Goal: Navigation & Orientation: Understand site structure

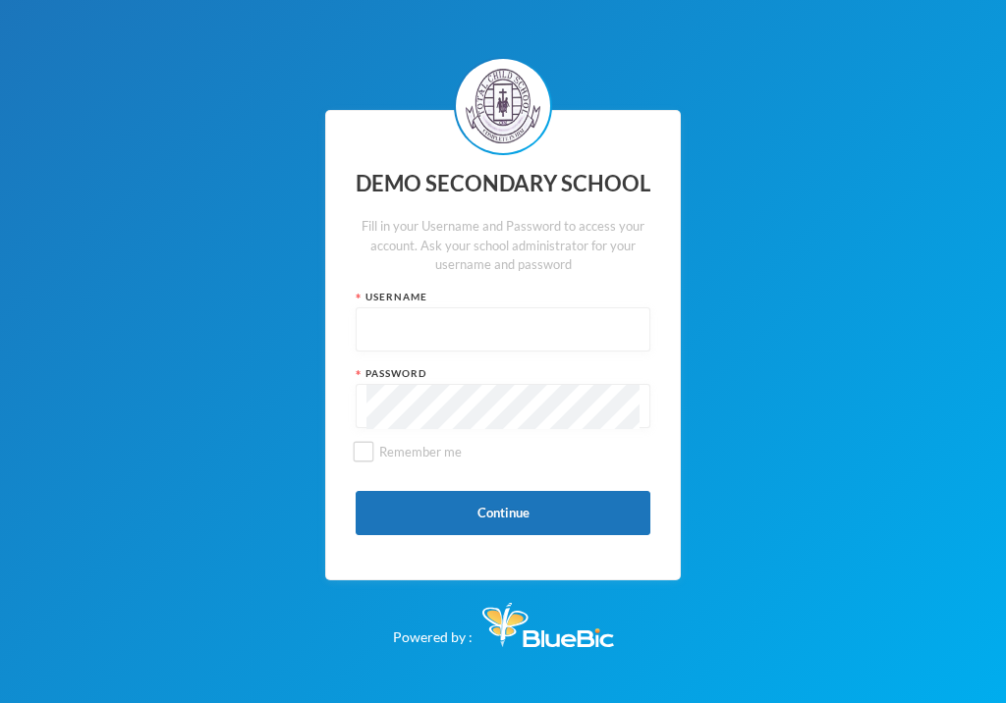
paste input "edeh00"
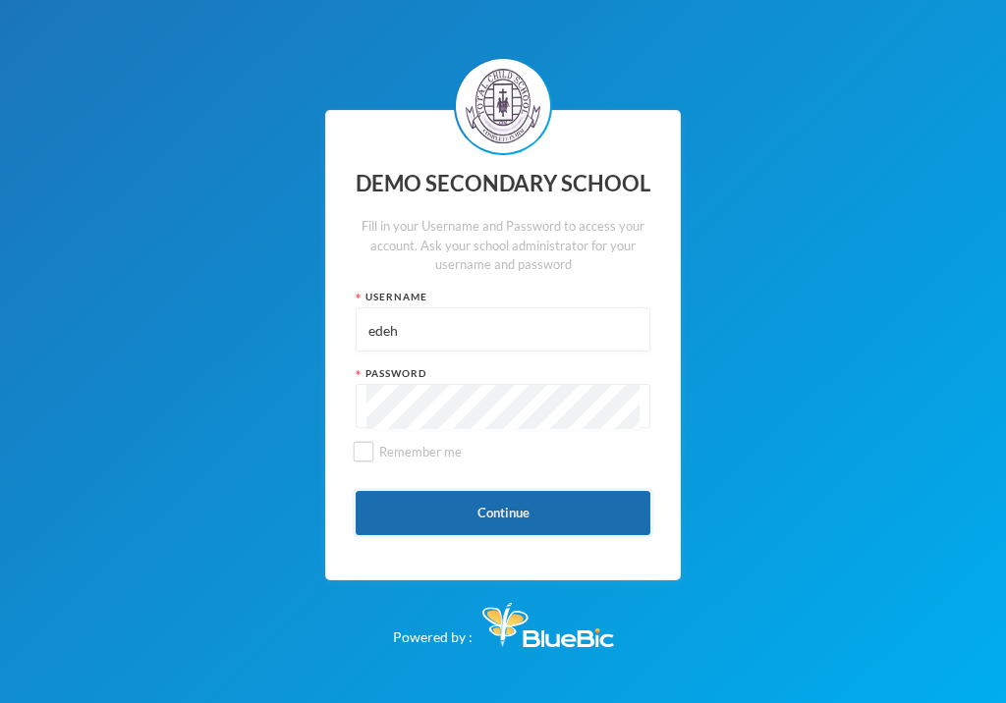
type input "edeh"
click at [514, 499] on button "Continue" at bounding box center [503, 513] width 295 height 44
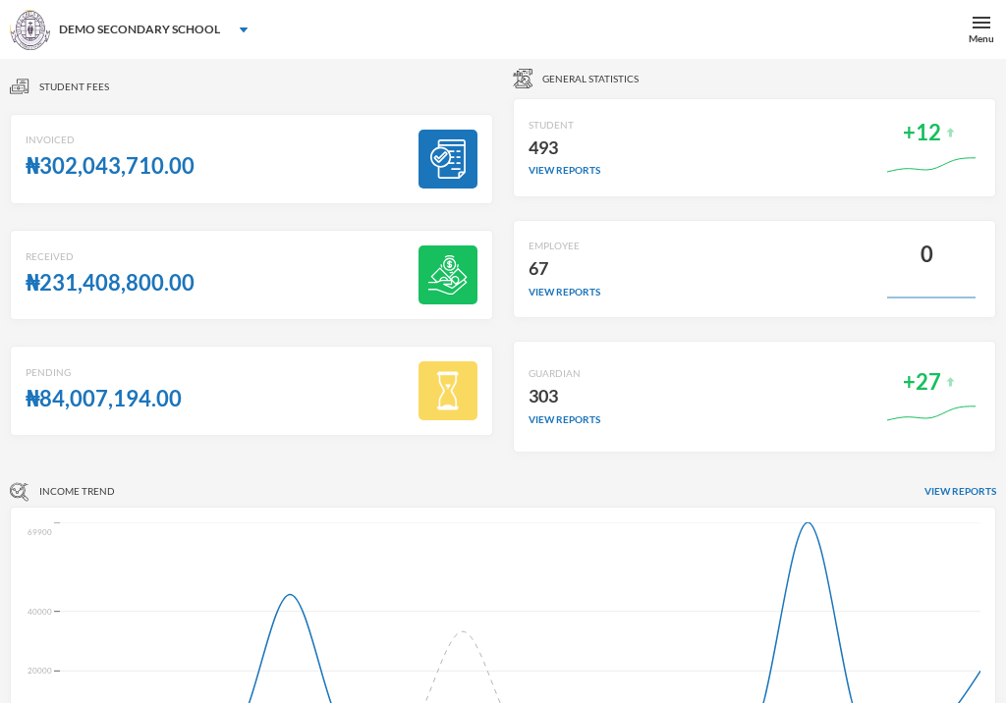
click at [701, 83] on div "General Statistics" at bounding box center [754, 79] width 483 height 20
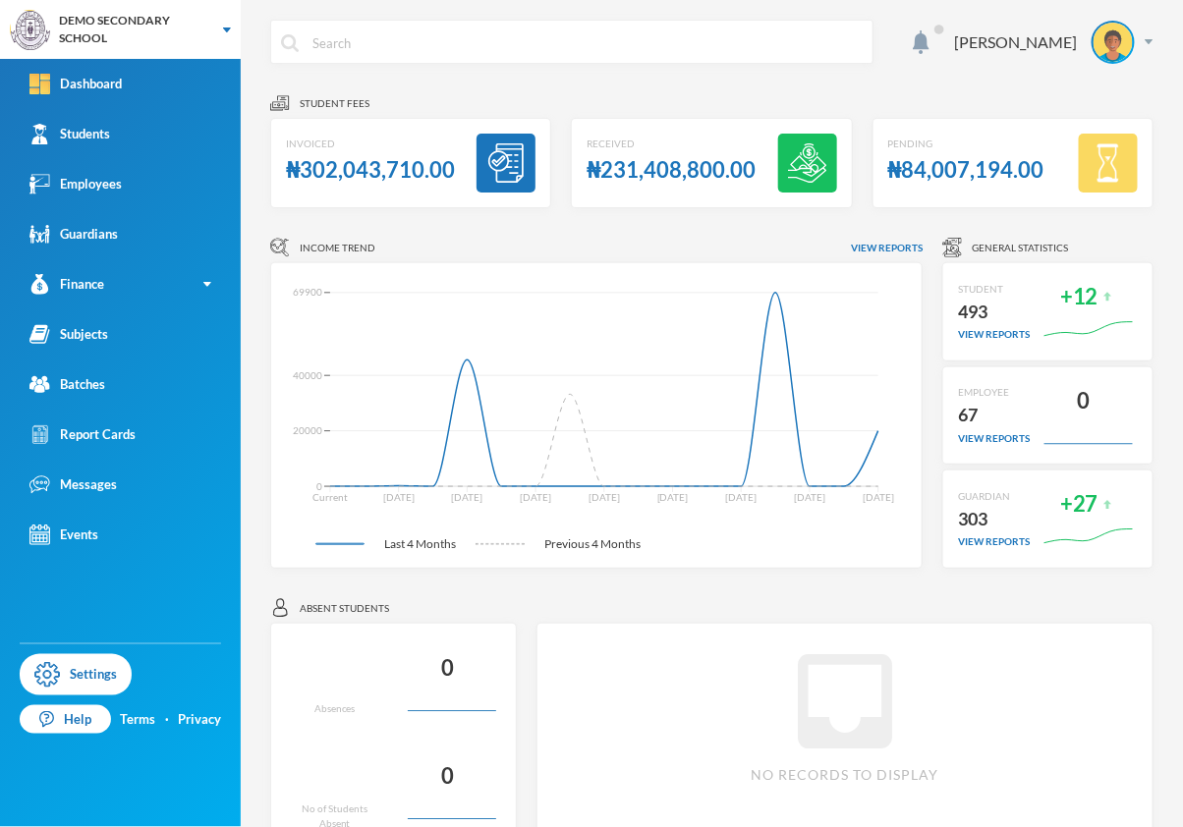
click at [610, 54] on input "text" at bounding box center [586, 43] width 552 height 44
click at [646, 87] on div "fdf [PERSON_NAME]" at bounding box center [711, 57] width 883 height 74
click at [592, 48] on input "fdf" at bounding box center [586, 43] width 552 height 44
type input "fdfdfd"
click at [645, 94] on div "Student fees" at bounding box center [711, 103] width 883 height 20
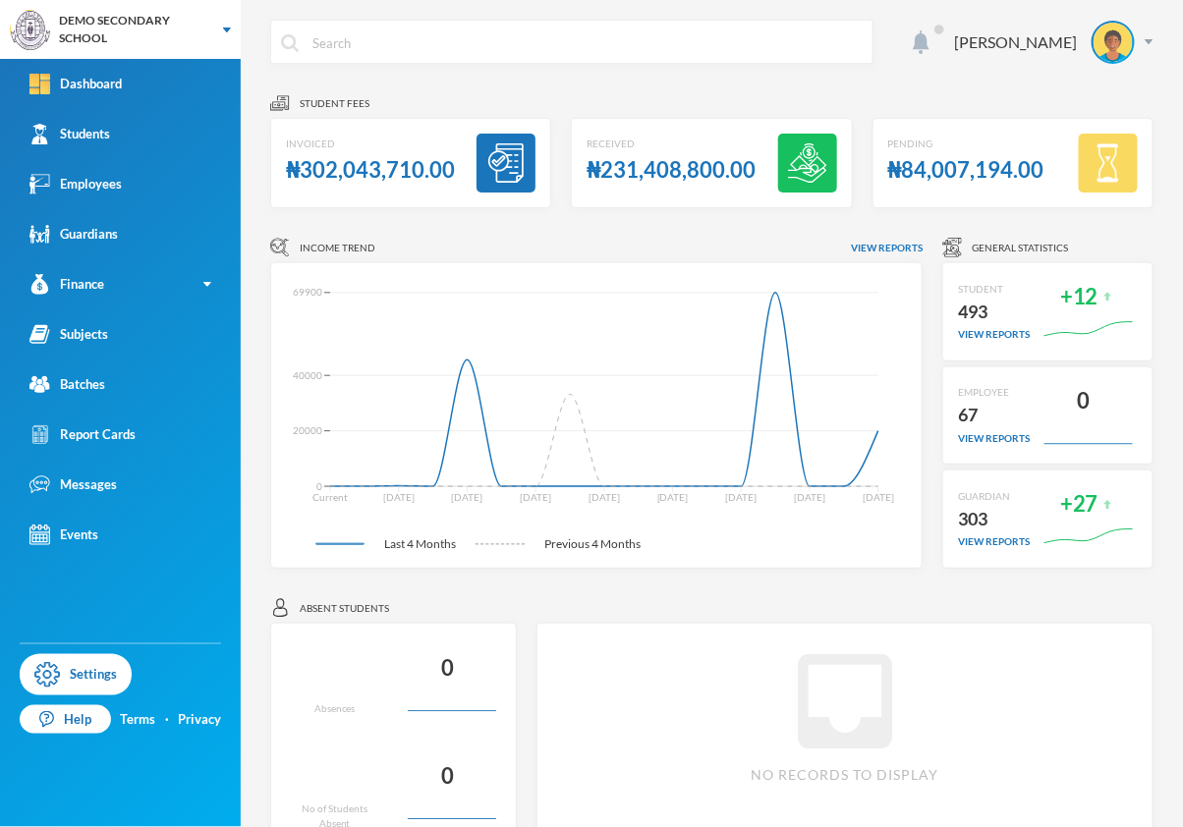
click at [929, 35] on img at bounding box center [920, 42] width 17 height 24
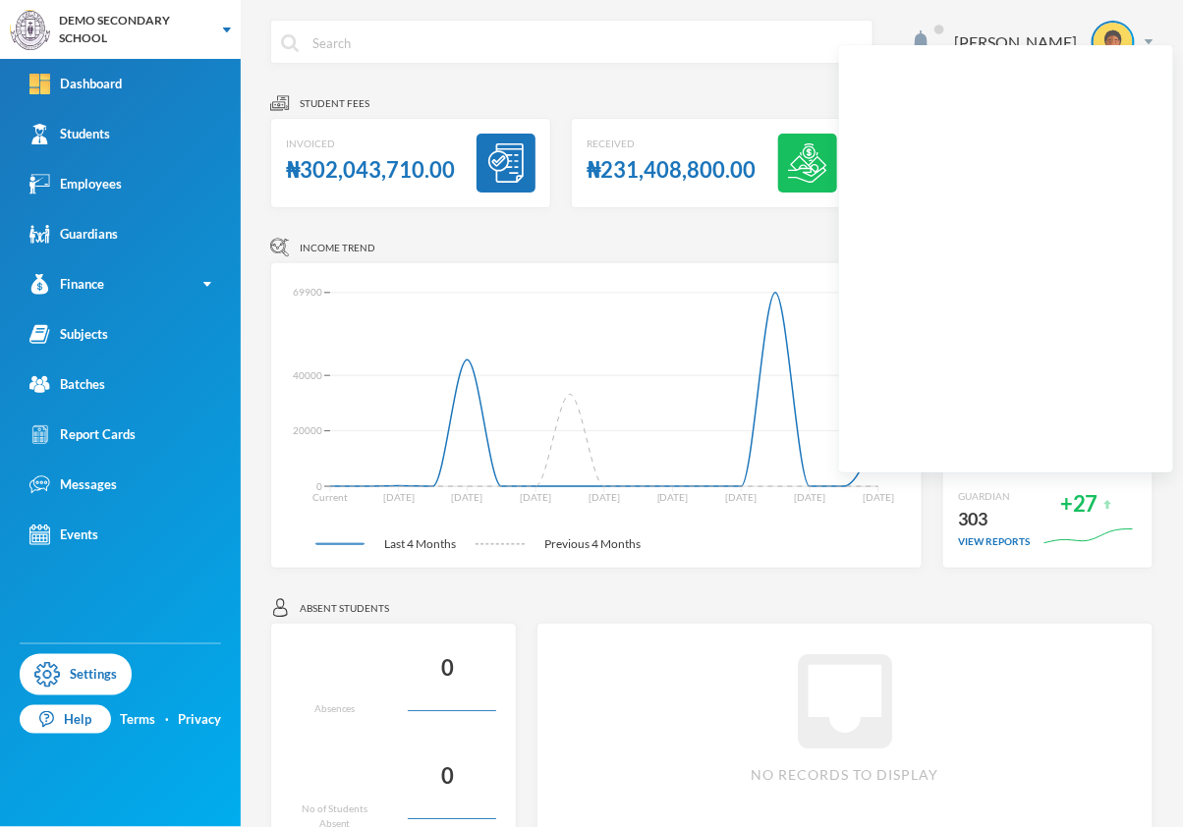
click at [950, 17] on div "[PERSON_NAME] Student fees Invoiced ₦302,043,710.00 Received ₦231,408,800.00 Pe…" at bounding box center [712, 413] width 942 height 827
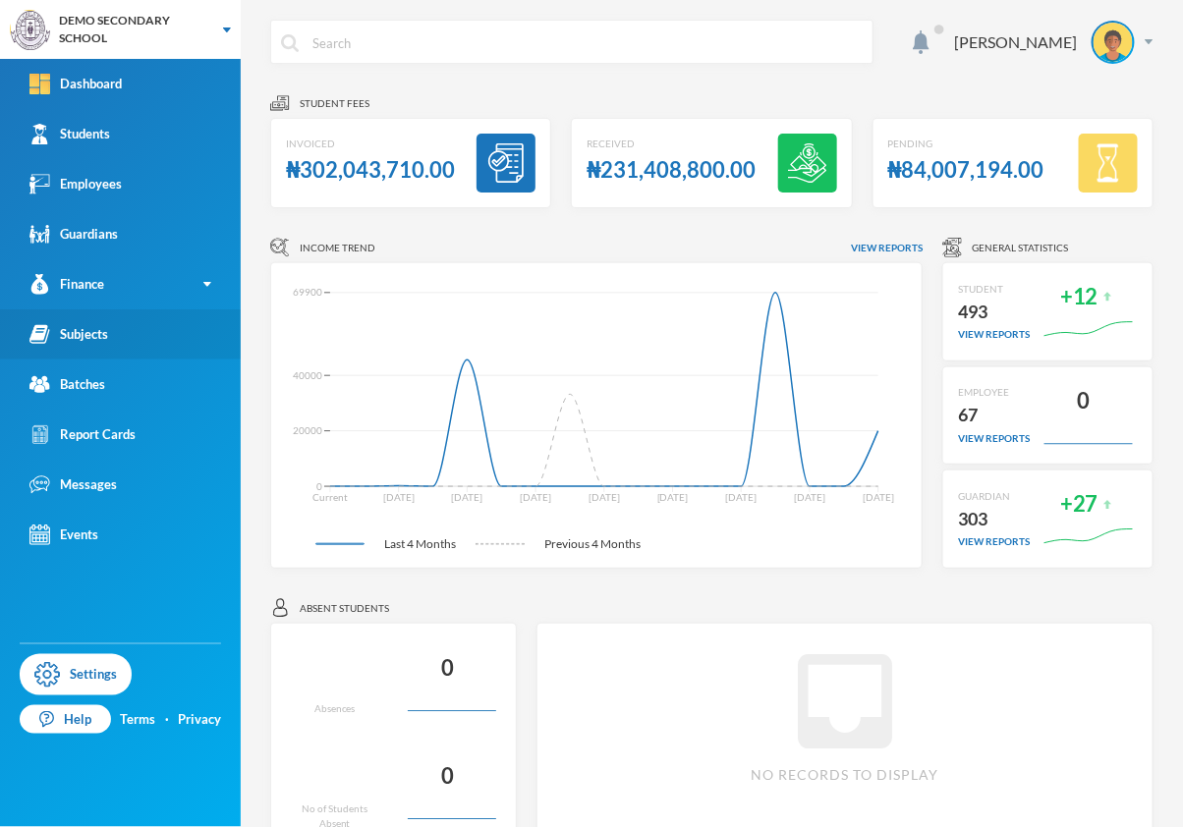
click at [117, 322] on link "Subjects" at bounding box center [120, 334] width 241 height 50
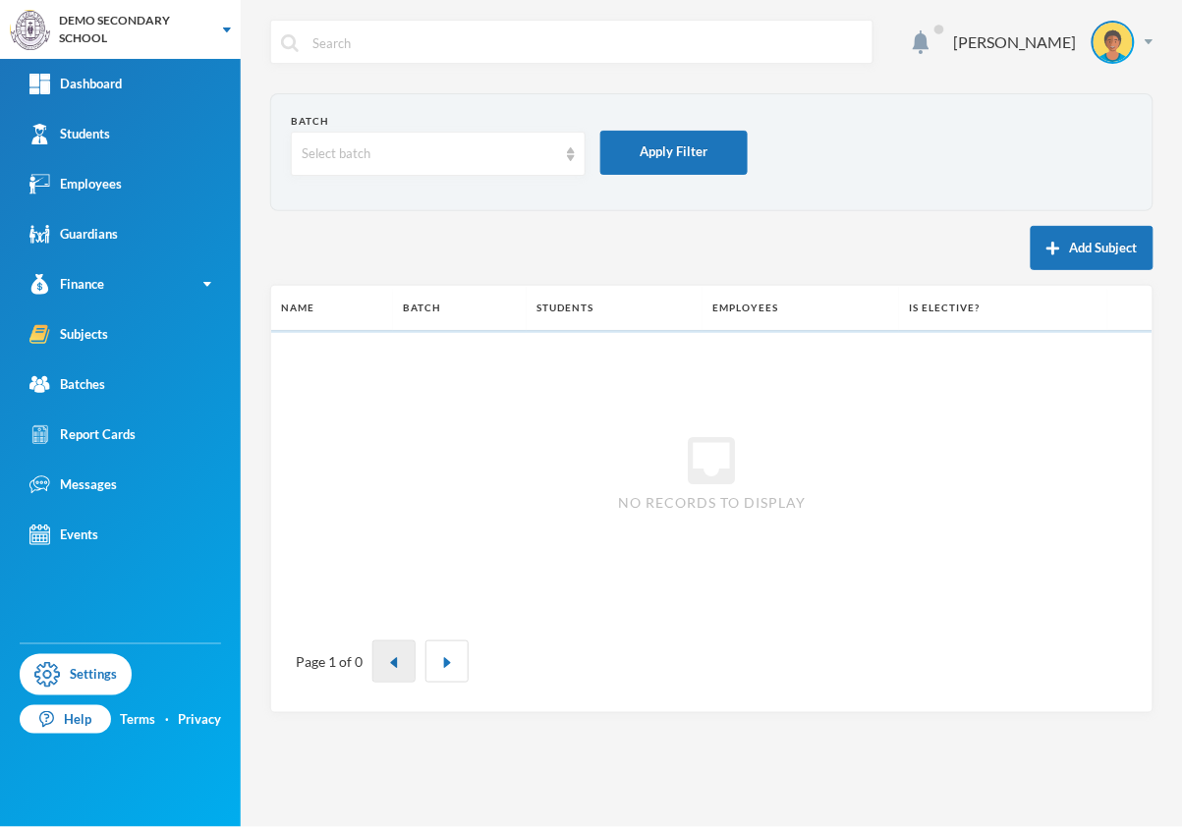
click at [392, 662] on img "button" at bounding box center [394, 663] width 12 height 12
click at [435, 659] on button "button" at bounding box center [446, 661] width 43 height 42
click at [105, 230] on div "Guardians" at bounding box center [73, 234] width 88 height 21
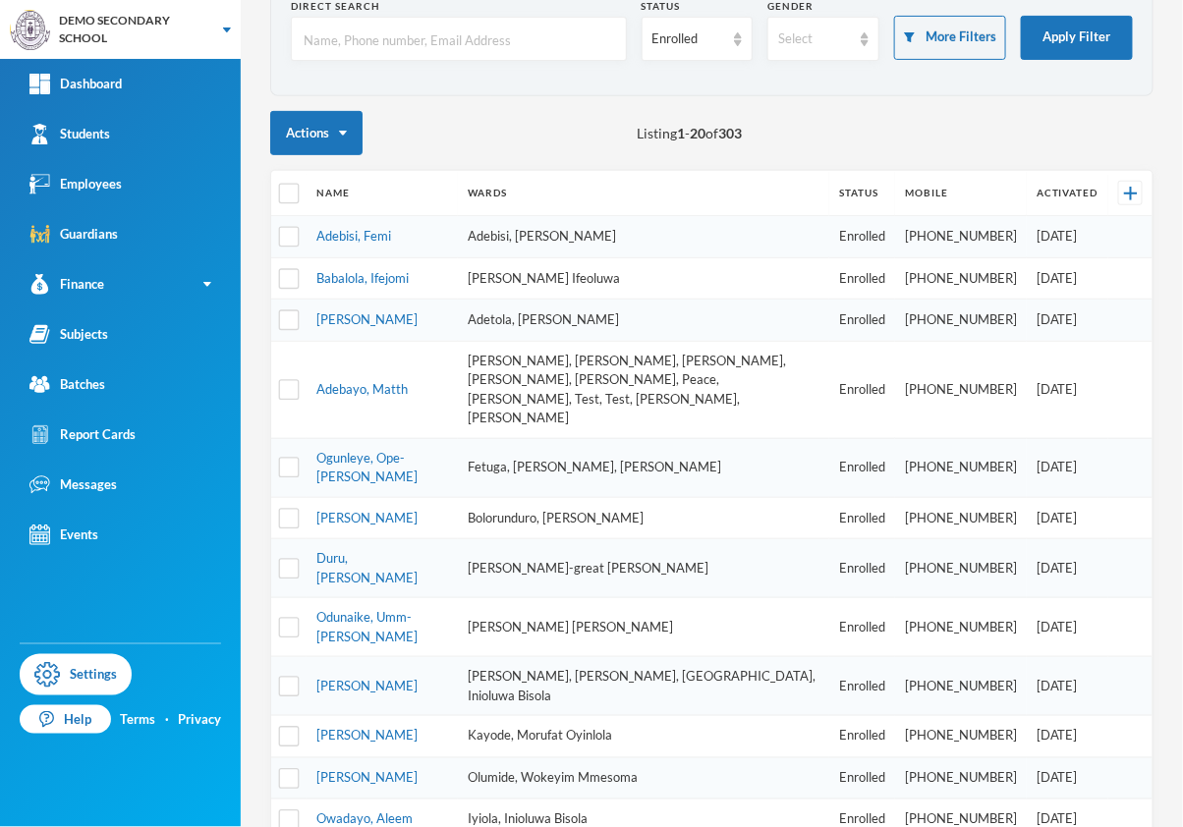
scroll to position [174, 0]
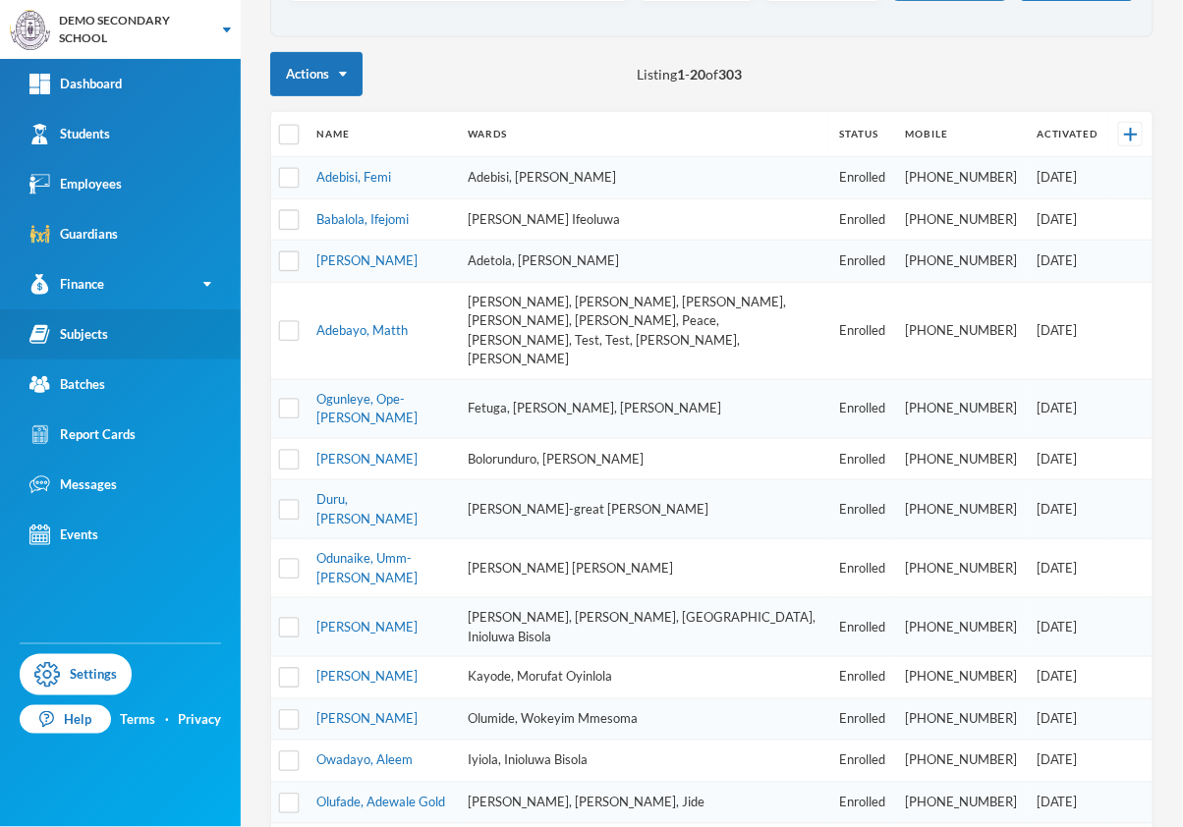
click at [109, 326] on link "Subjects" at bounding box center [120, 334] width 241 height 50
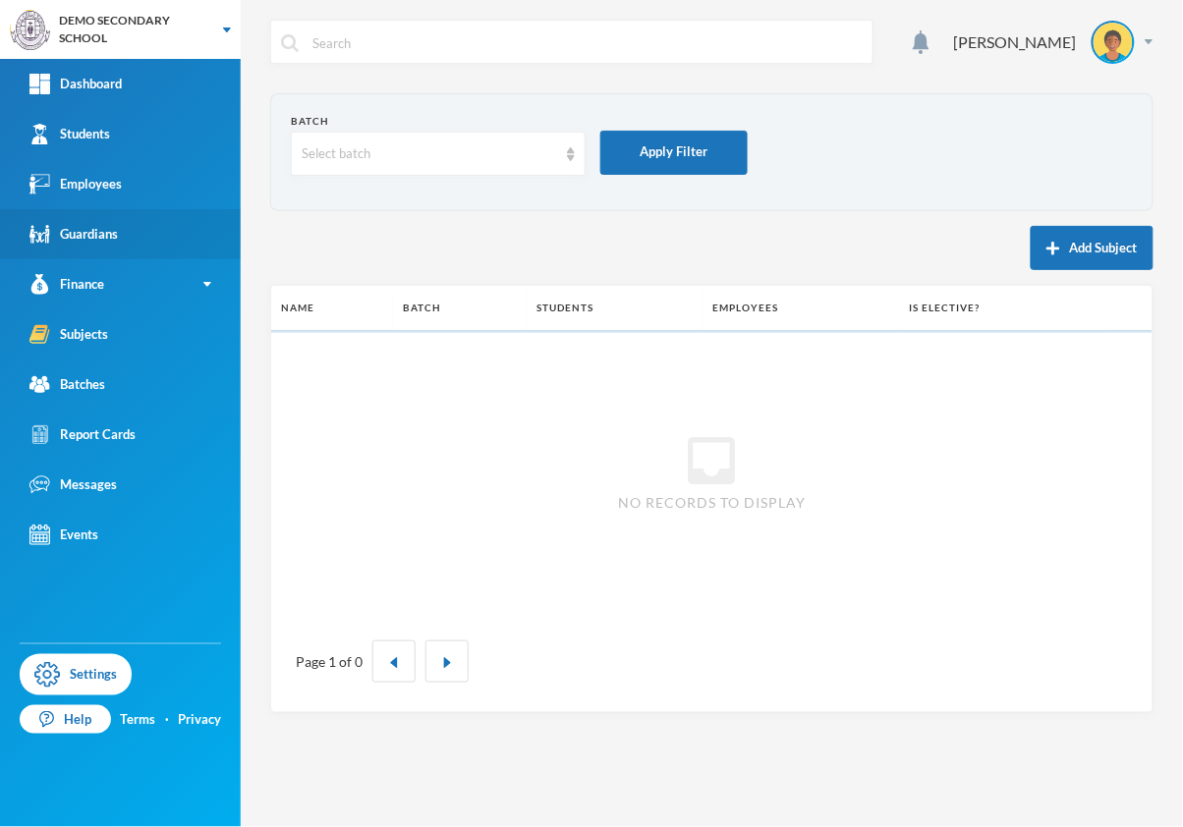
click at [133, 231] on link "Guardians" at bounding box center [120, 234] width 241 height 50
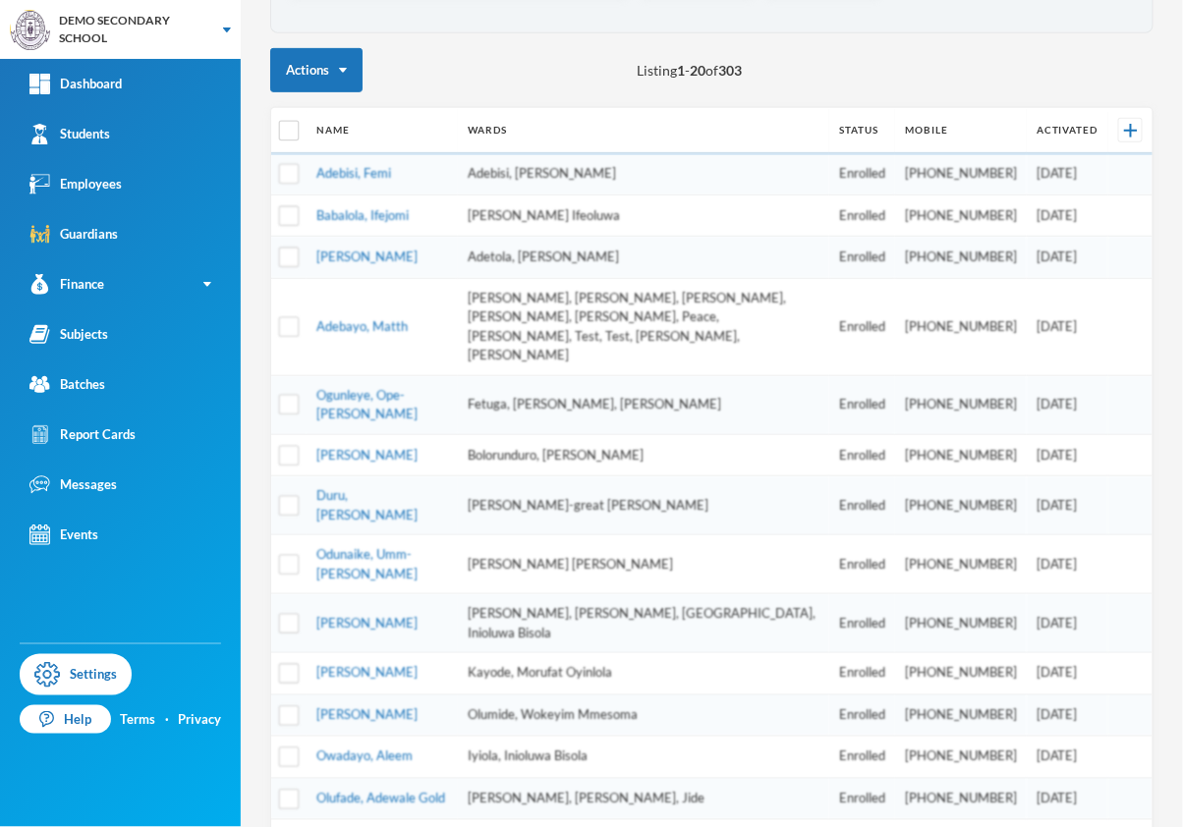
scroll to position [184, 0]
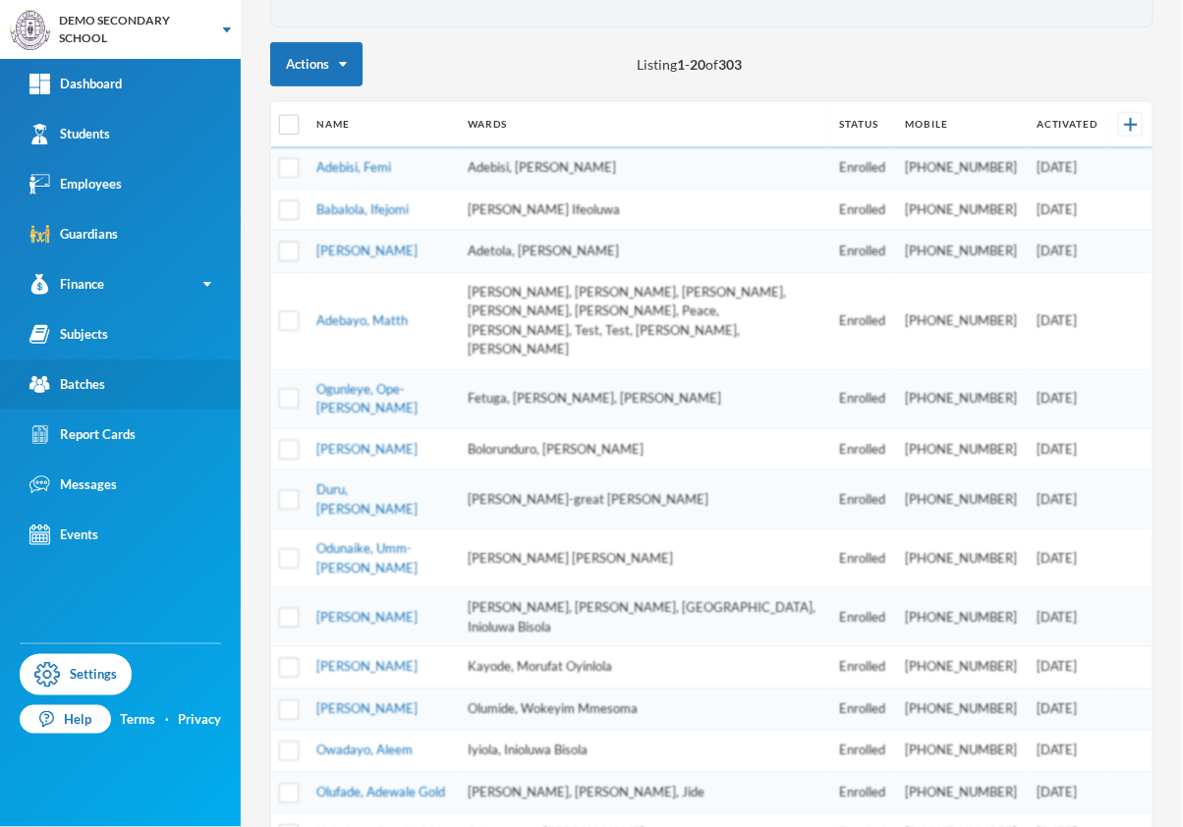
click at [109, 362] on link "Batches" at bounding box center [120, 384] width 241 height 50
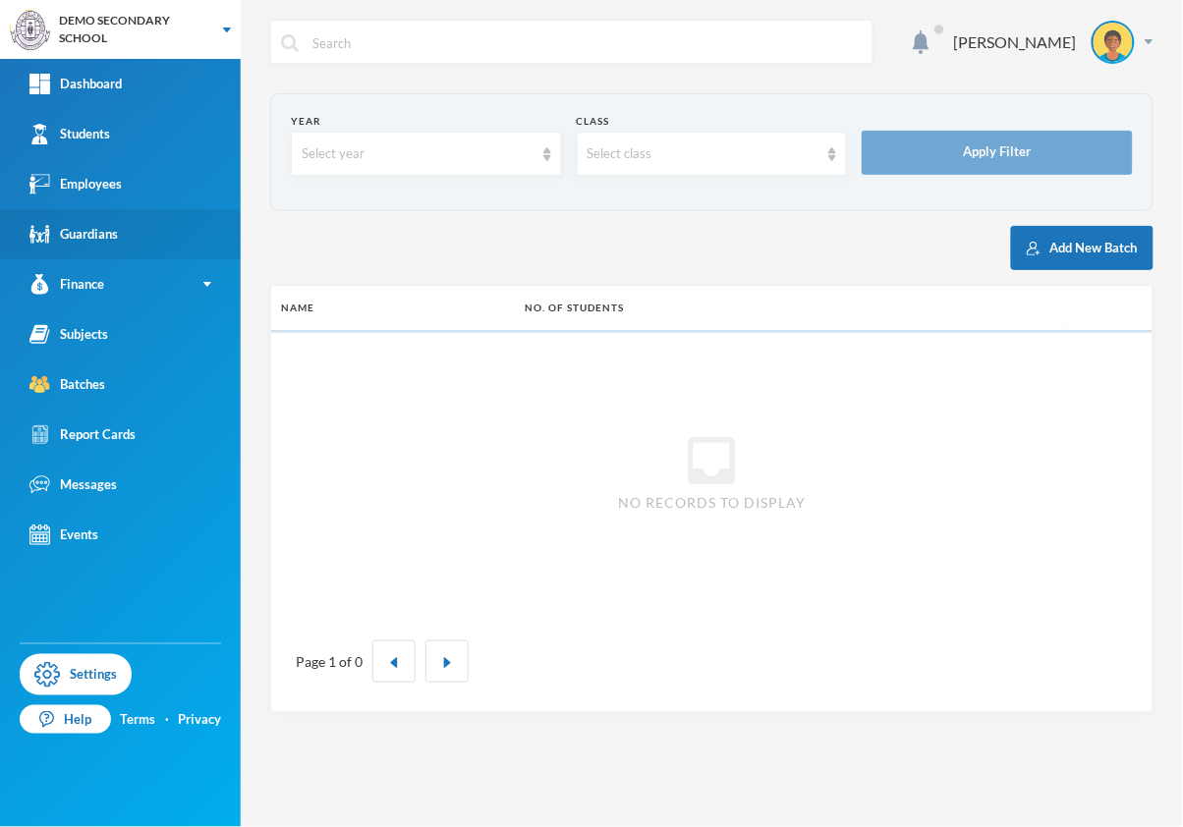
click at [105, 240] on div "Guardians" at bounding box center [73, 234] width 88 height 21
